Goal: Transaction & Acquisition: Subscribe to service/newsletter

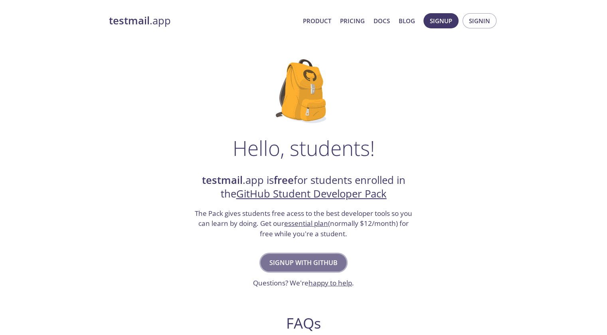
click at [297, 257] on span "Signup with GitHub" at bounding box center [303, 262] width 68 height 11
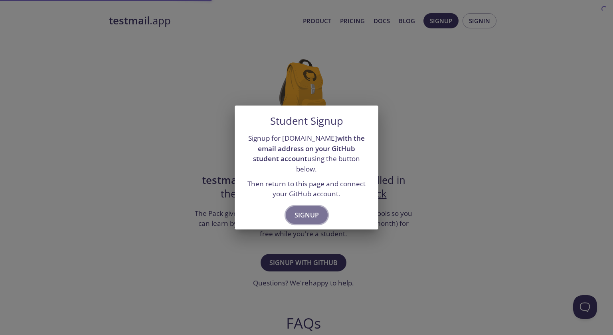
click at [313, 210] on span "Signup" at bounding box center [307, 214] width 24 height 11
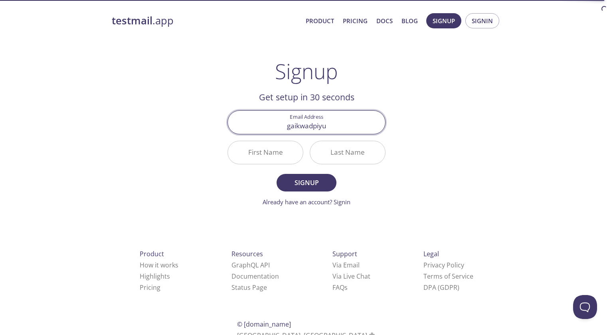
type input "[EMAIL_ADDRESS][DOMAIN_NAME]"
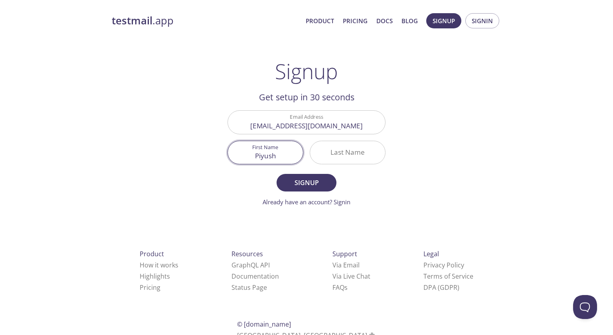
type input "Piyush"
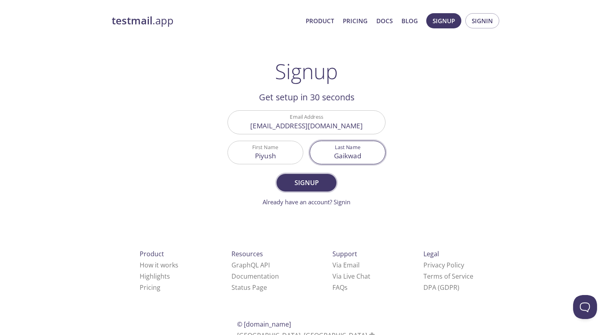
type input "Gaikwad"
click at [313, 189] on button "Signup" at bounding box center [307, 183] width 60 height 18
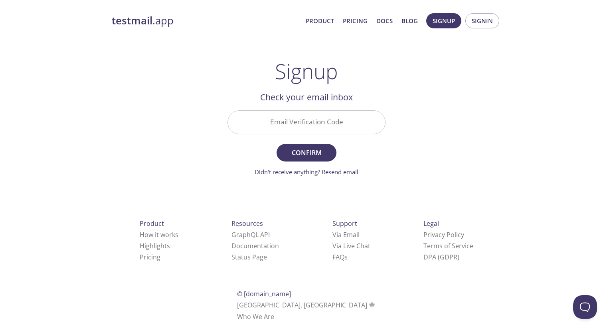
click at [347, 125] on input "Email Verification Code" at bounding box center [306, 122] width 157 height 23
paste input "9PPTBE3"
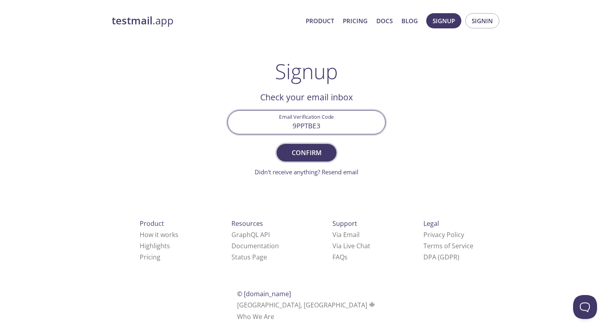
type input "9PPTBE3"
click at [319, 158] on button "Confirm" at bounding box center [307, 153] width 60 height 18
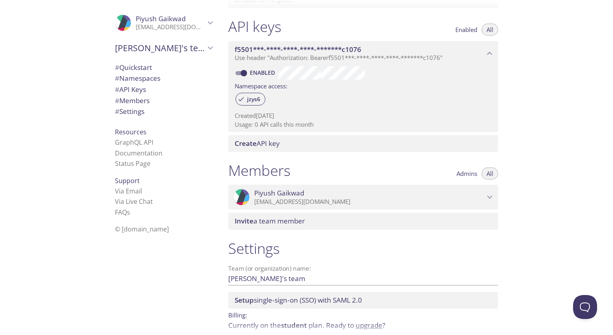
scroll to position [233, 0]
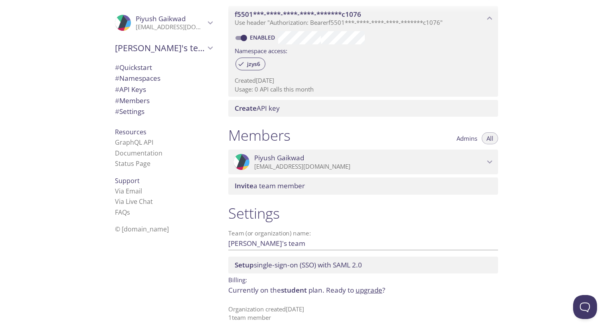
click at [361, 244] on input "[PERSON_NAME]'s team" at bounding box center [350, 242] width 244 height 13
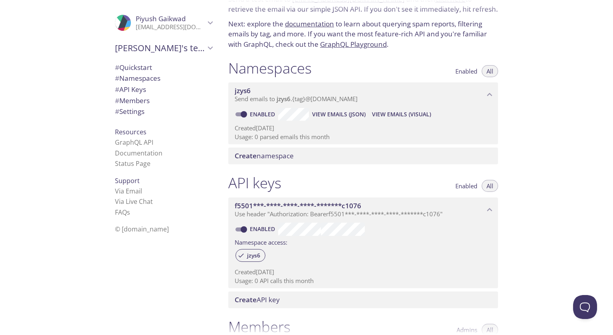
scroll to position [34, 0]
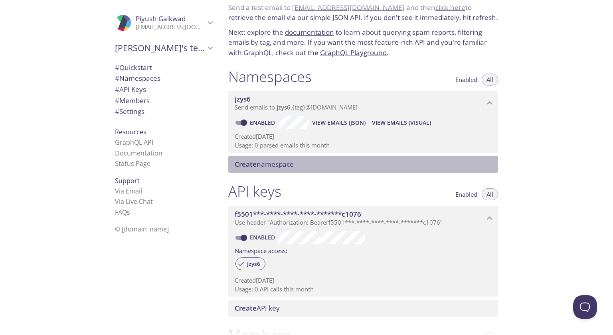
click at [289, 163] on span "Create namespace" at bounding box center [264, 163] width 59 height 9
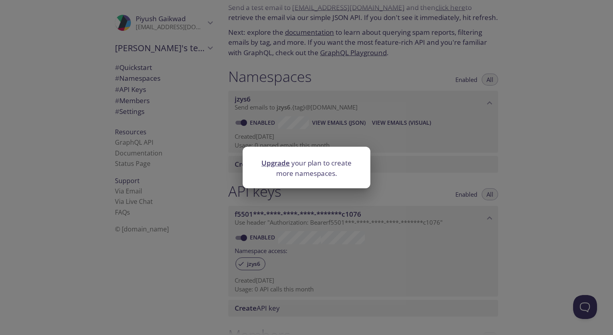
click at [404, 162] on div "Upgrade your plan to create more namespaces." at bounding box center [306, 167] width 613 height 335
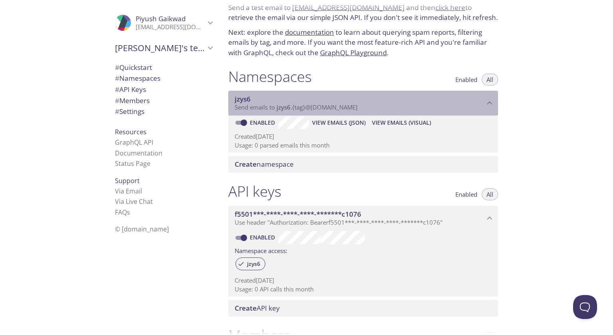
click at [254, 109] on span "Send emails to jzys6 . {tag} @[DOMAIN_NAME]" at bounding box center [296, 107] width 123 height 8
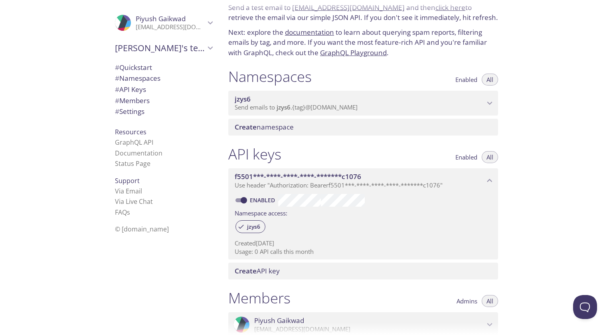
click at [254, 109] on span "Send emails to jzys6 . {tag} @[DOMAIN_NAME]" at bounding box center [296, 107] width 123 height 8
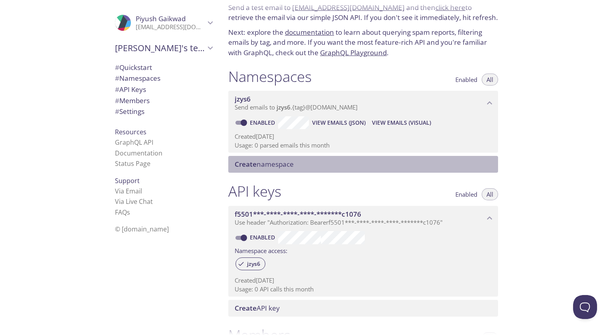
click at [371, 157] on div "Create namespace" at bounding box center [363, 164] width 270 height 17
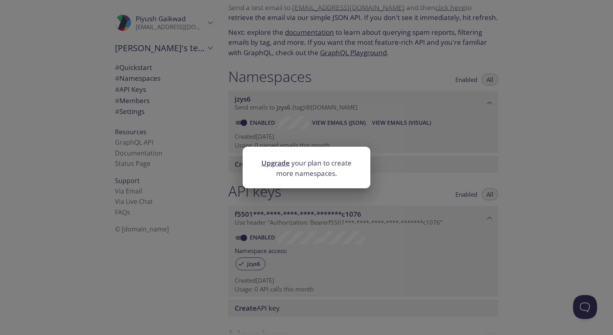
click at [407, 162] on div "Upgrade your plan to create more namespaces." at bounding box center [306, 167] width 613 height 335
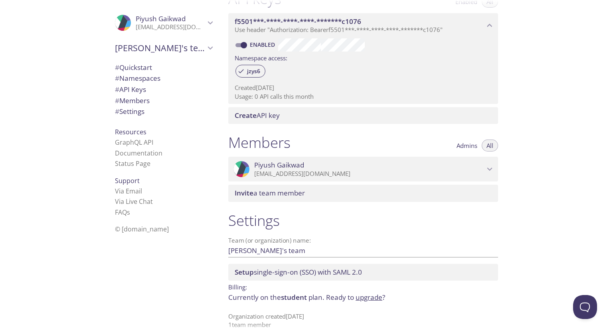
scroll to position [233, 0]
